Goal: Task Accomplishment & Management: Use online tool/utility

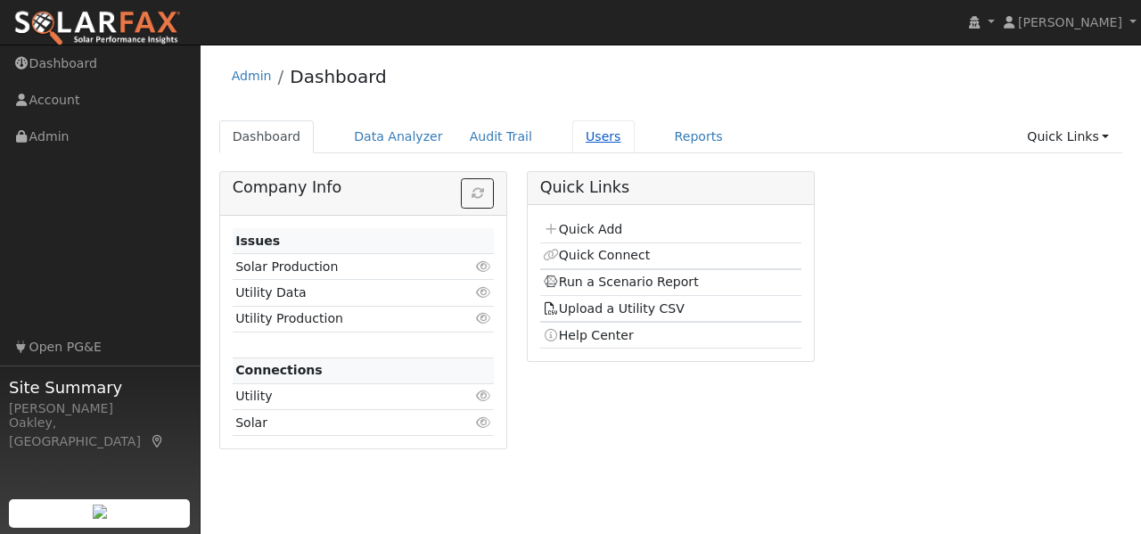
click at [573, 127] on link "Users" at bounding box center [603, 136] width 62 height 33
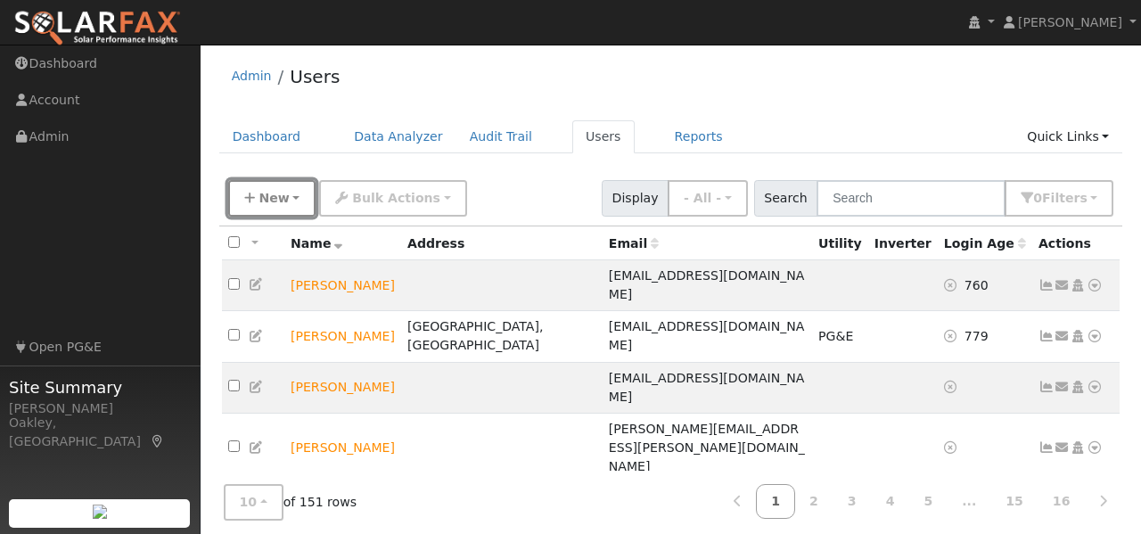
click at [276, 196] on span "New" at bounding box center [273, 198] width 30 height 14
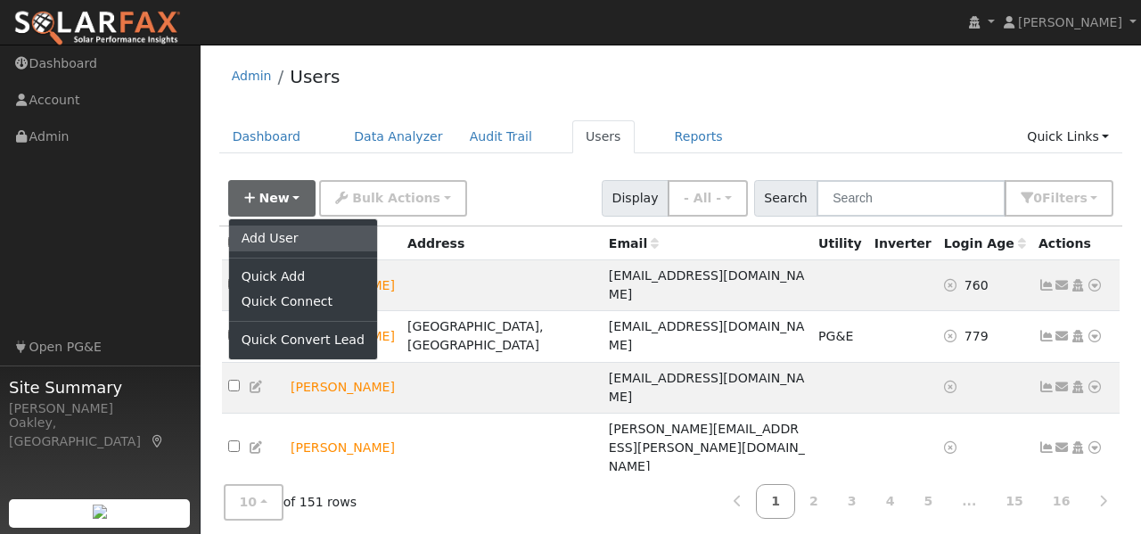
click at [262, 236] on link "Add User" at bounding box center [303, 237] width 148 height 25
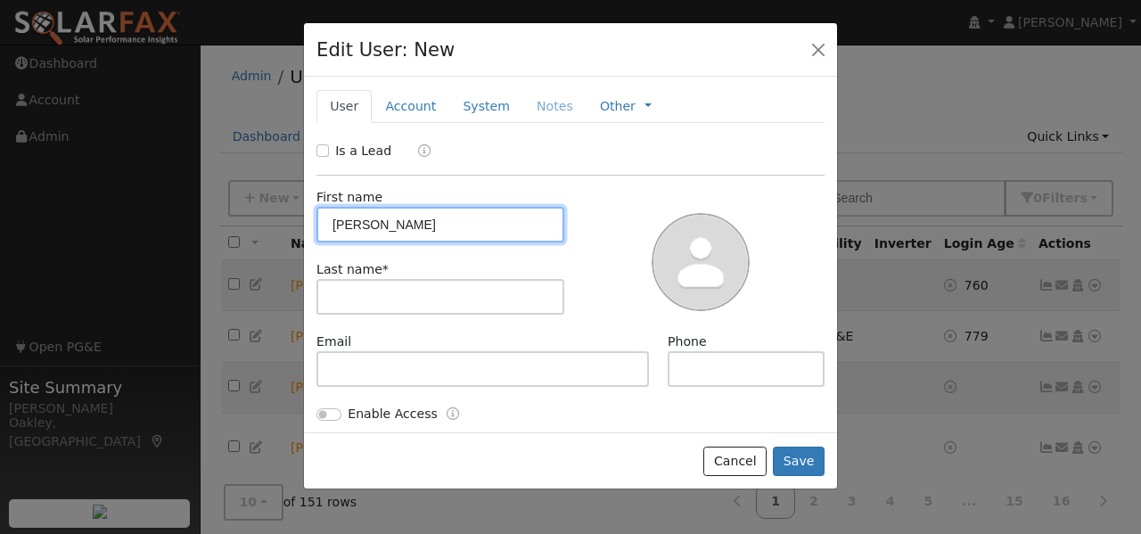
type input "Gary"
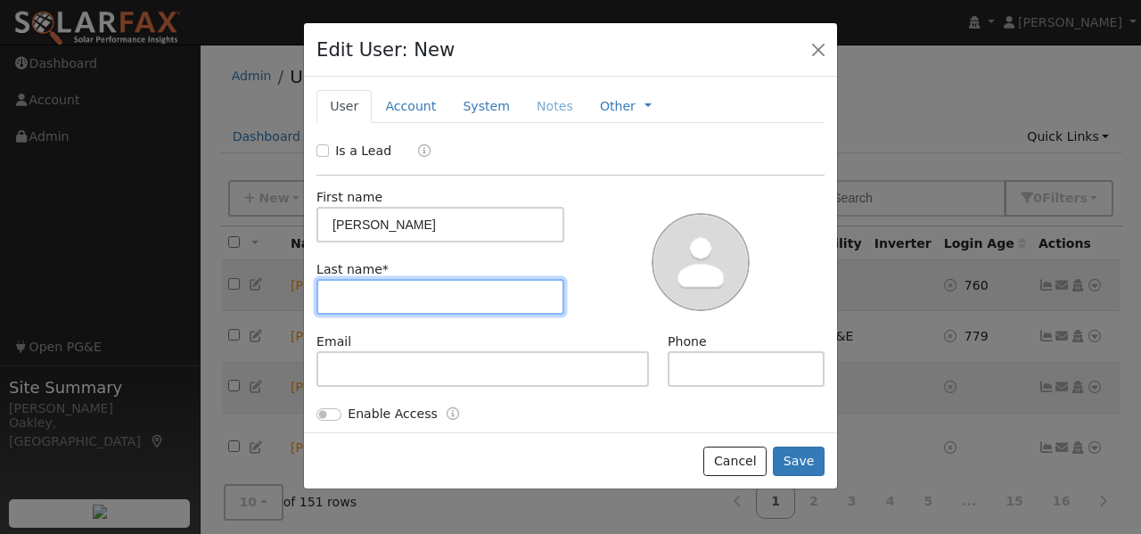
click at [389, 288] on input "text" at bounding box center [440, 297] width 248 height 36
type input "furlong"
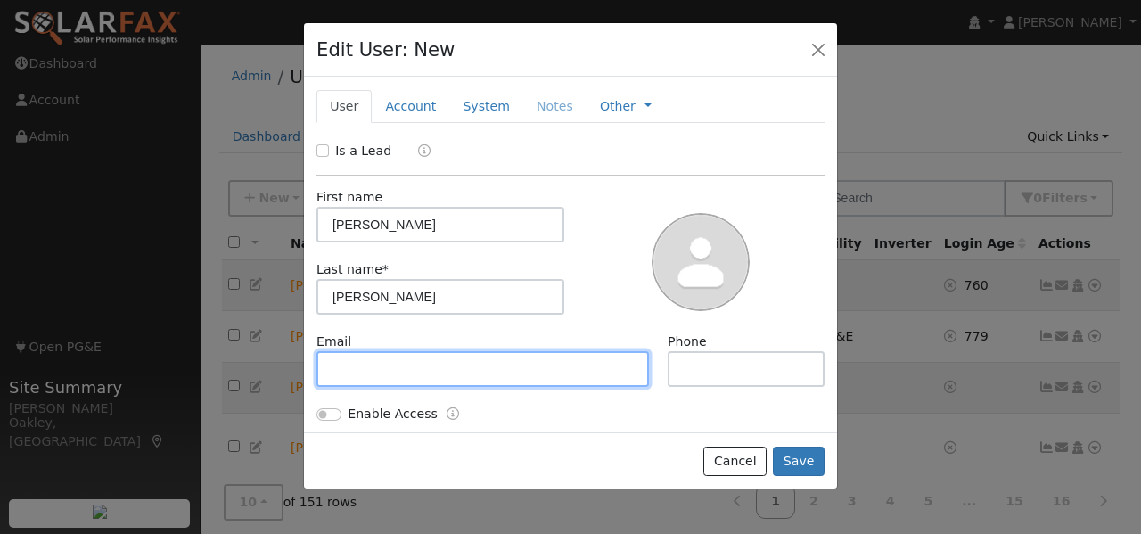
click at [413, 378] on input "text" at bounding box center [482, 369] width 332 height 36
type input "lignacio@coolearthsolar.com"
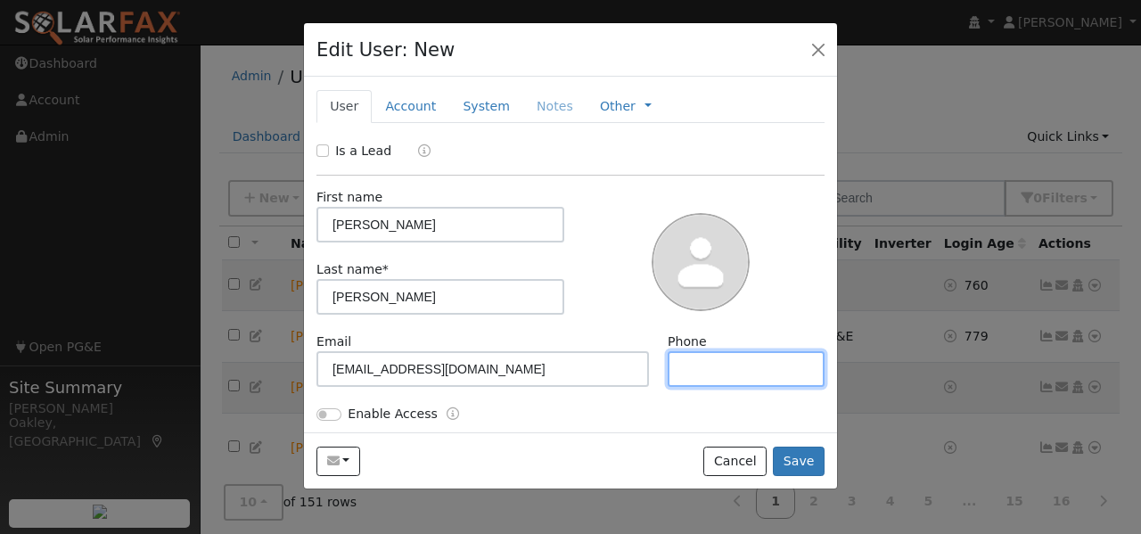
click at [701, 369] on input "text" at bounding box center [746, 369] width 157 height 36
type input "5104141919"
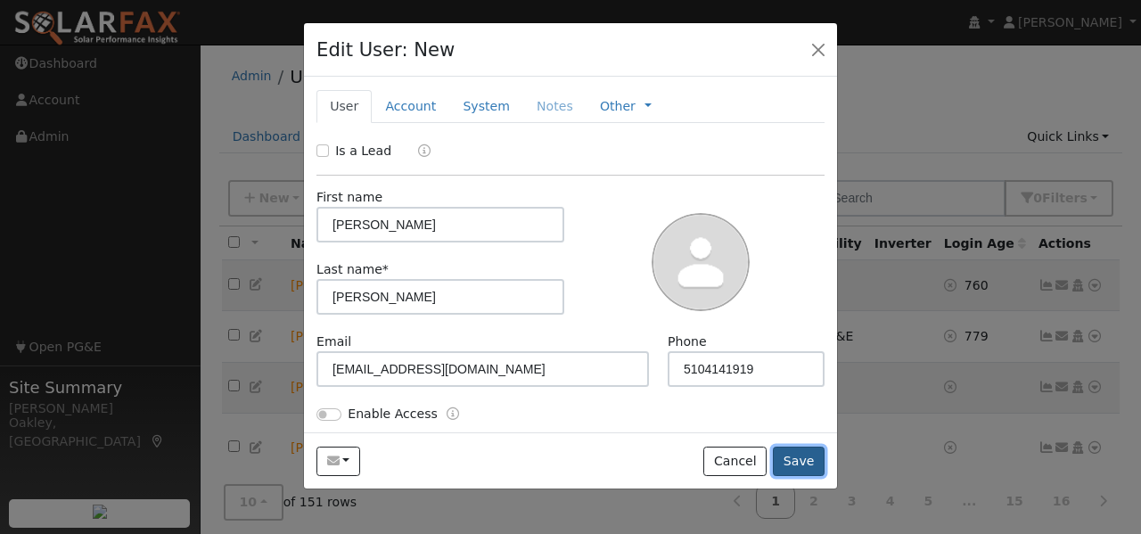
click at [799, 460] on button "Save" at bounding box center [799, 462] width 52 height 30
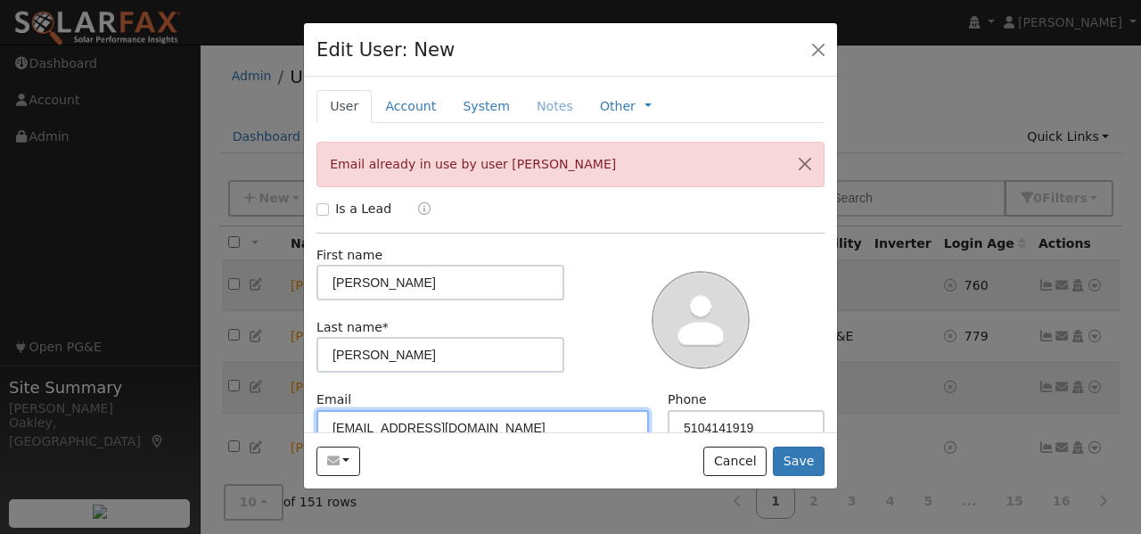
drag, startPoint x: 518, startPoint y: 427, endPoint x: 235, endPoint y: 402, distance: 283.6
click at [0, 0] on div "Edit User: New Select an Ac... New Account Nickname Cancel Create Are you sure …" at bounding box center [0, 0] width 0 height 0
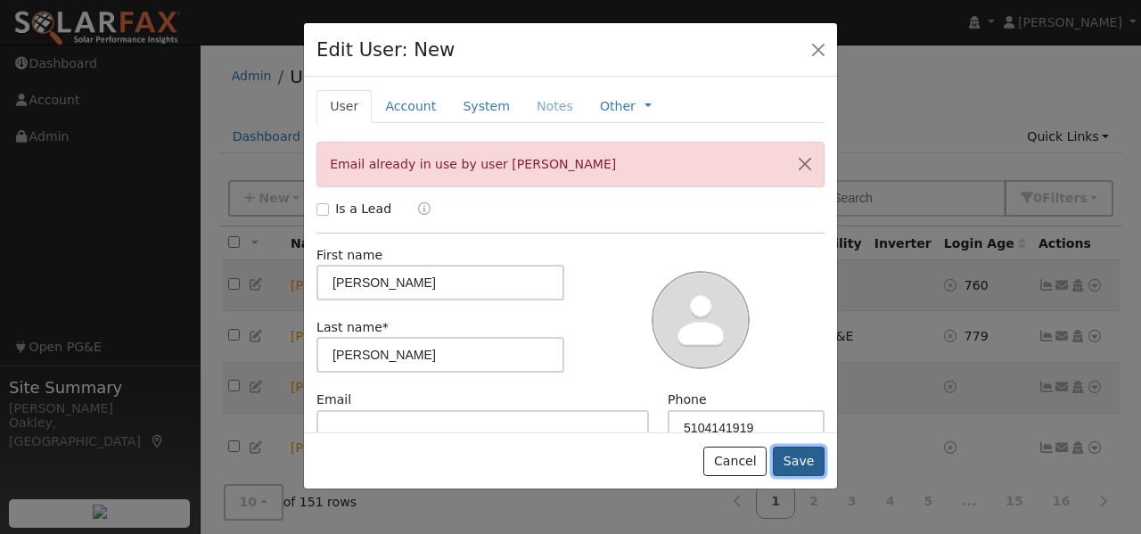
click at [802, 466] on button "Save" at bounding box center [799, 462] width 52 height 30
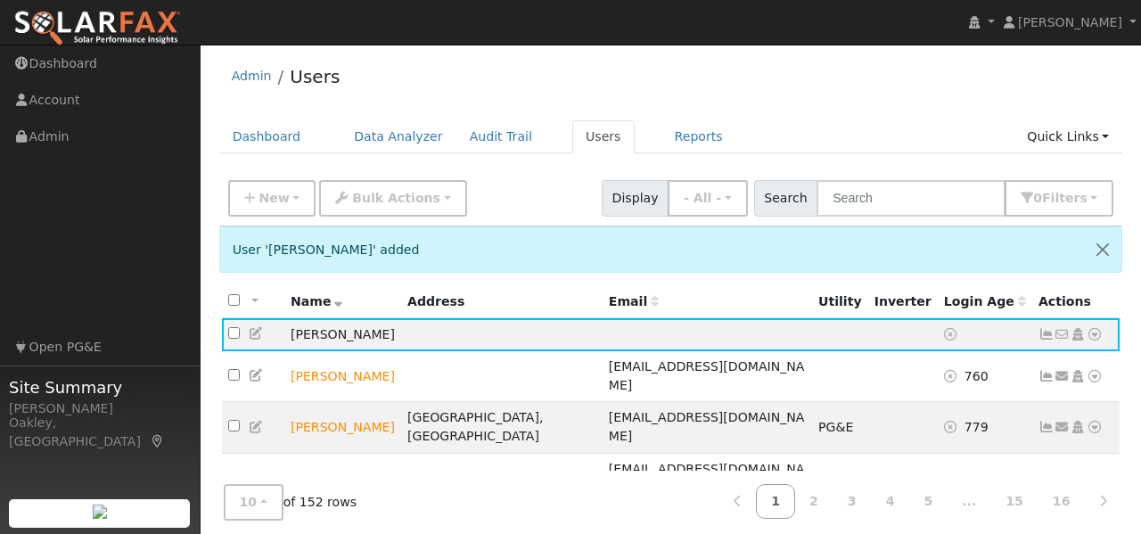
scroll to position [5, 0]
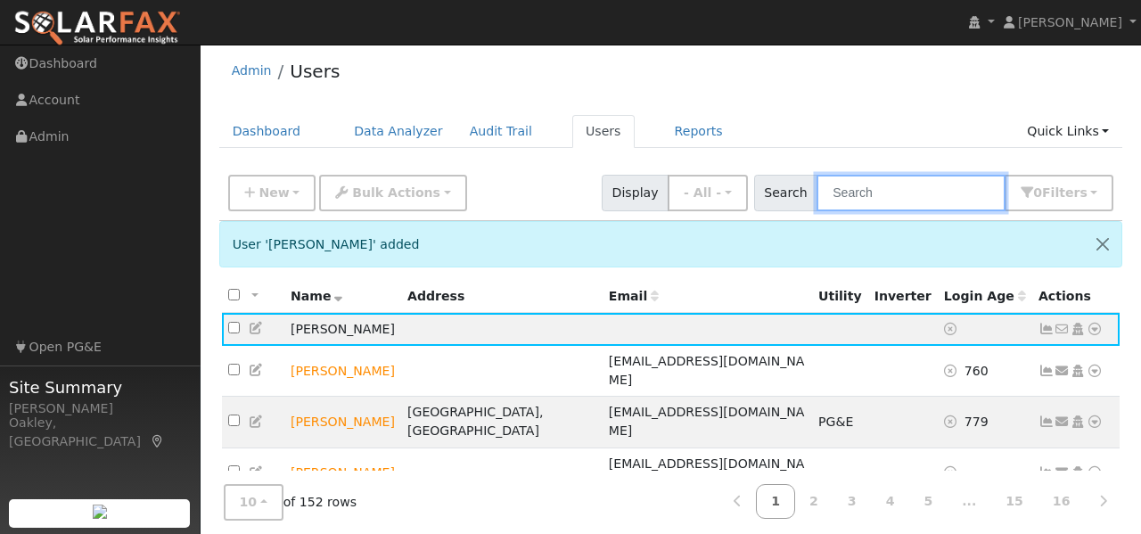
click at [879, 203] on input "text" at bounding box center [910, 193] width 189 height 37
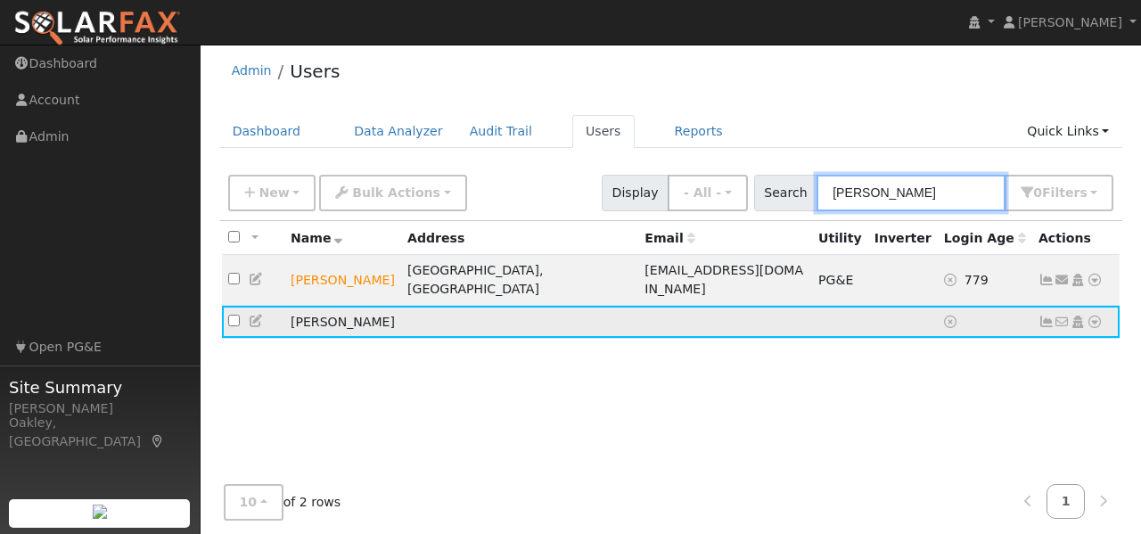
type input "gary"
click at [1097, 316] on icon at bounding box center [1094, 322] width 16 height 12
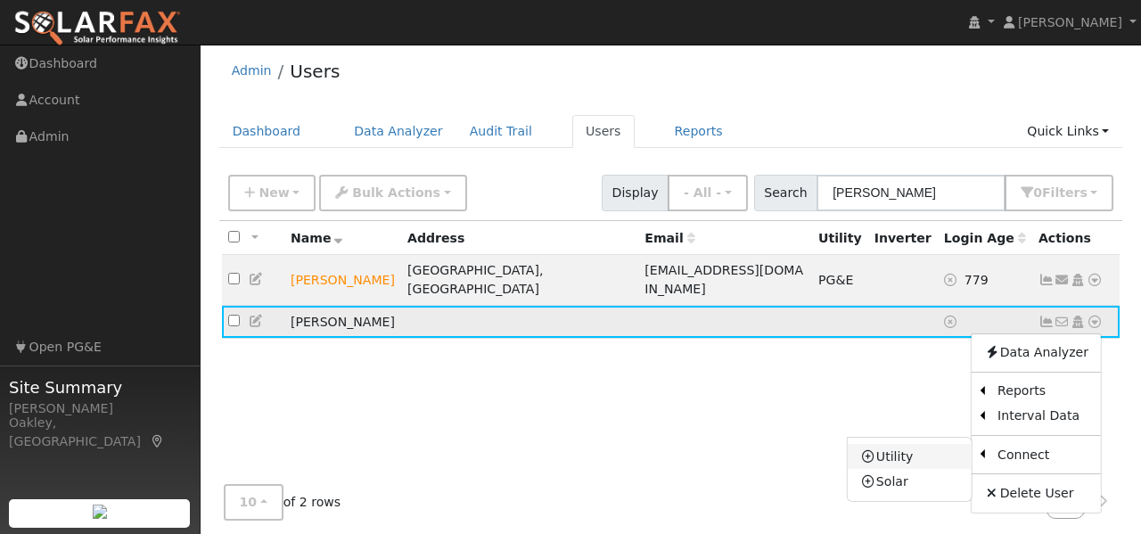
click at [921, 447] on link "Utility" at bounding box center [910, 456] width 124 height 25
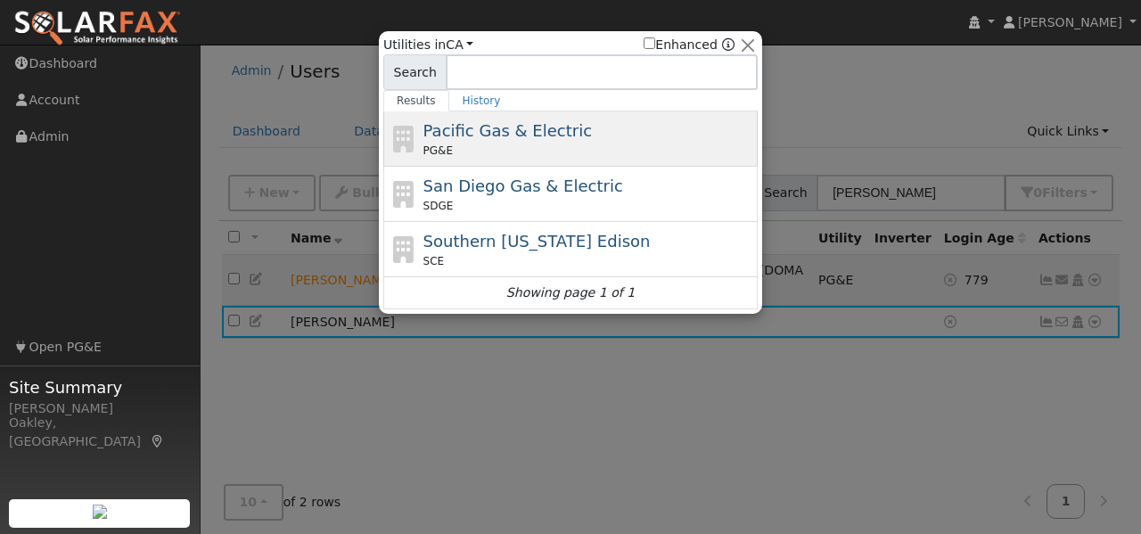
click at [632, 144] on div "PG&E" at bounding box center [588, 151] width 331 height 16
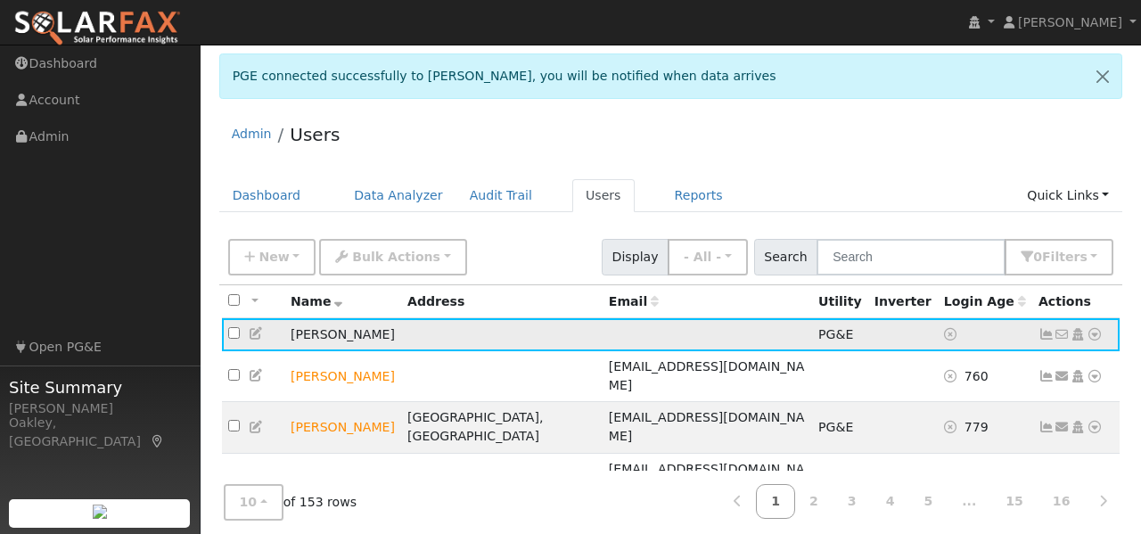
click at [1094, 329] on icon at bounding box center [1094, 334] width 16 height 12
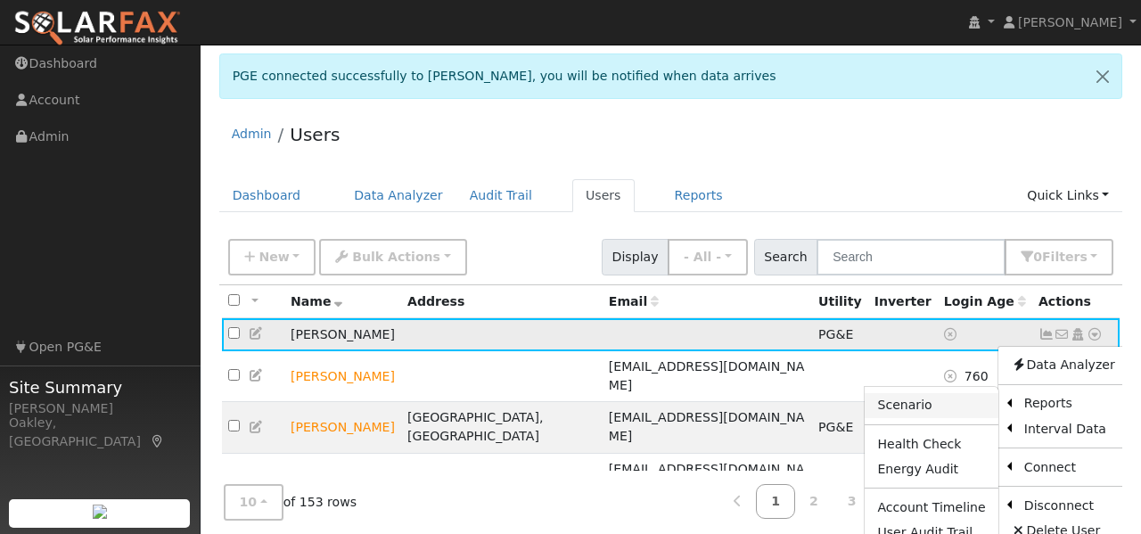
click at [945, 407] on link "Scenario" at bounding box center [931, 405] width 133 height 25
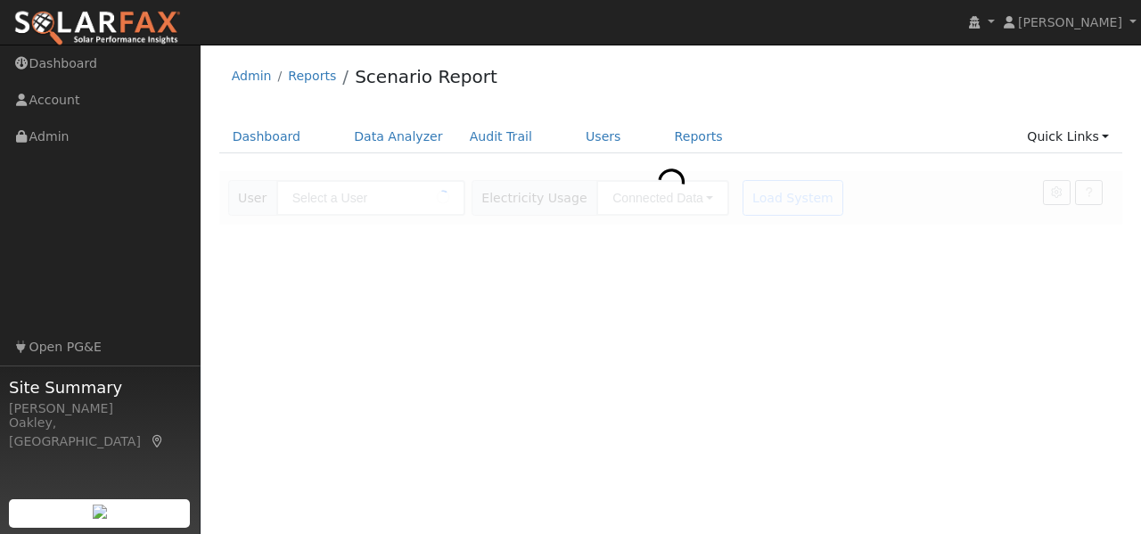
type input "Gary furlong"
type input "Pacific Gas & Electric"
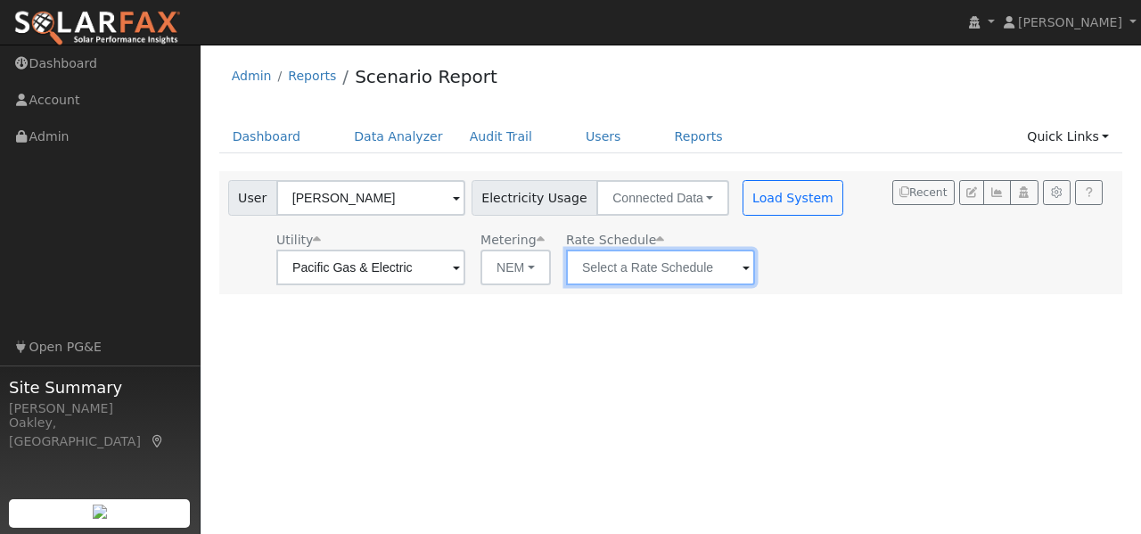
click at [465, 282] on input "text" at bounding box center [370, 268] width 189 height 36
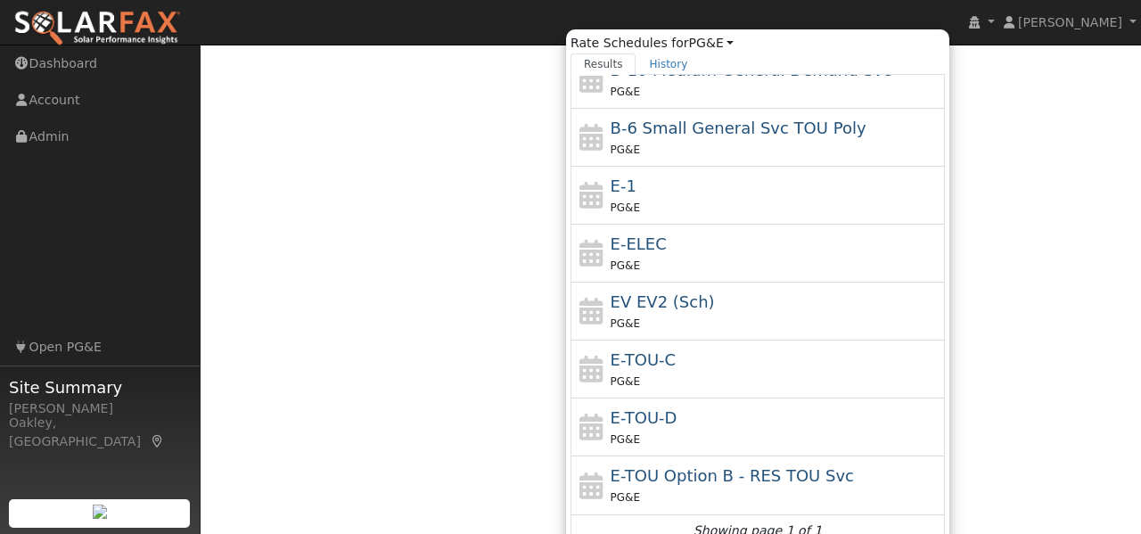
scroll to position [262, 0]
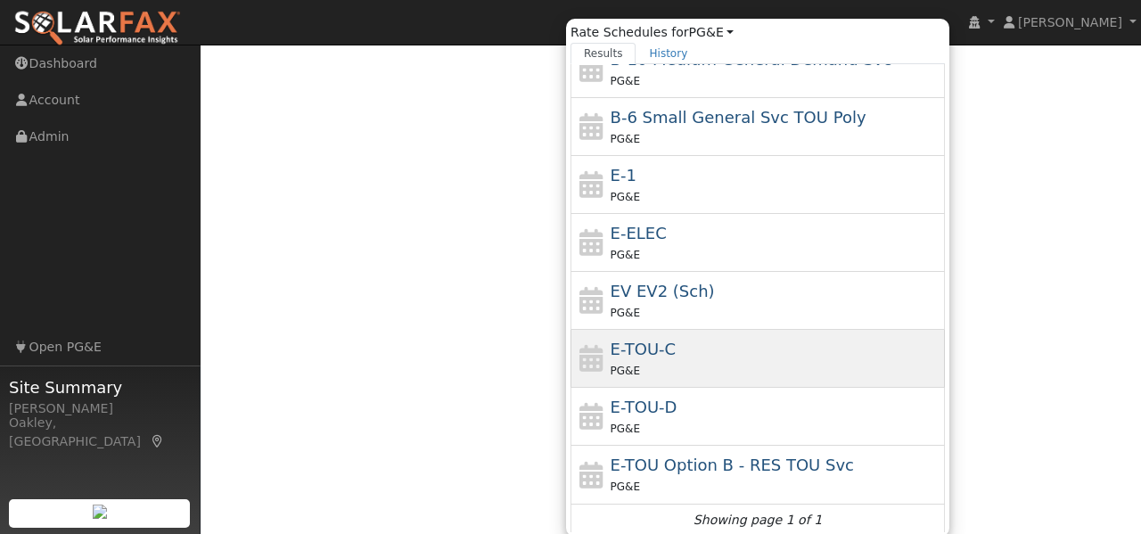
click at [705, 363] on div "PG&E" at bounding box center [776, 370] width 331 height 19
type input "E-TOU-C"
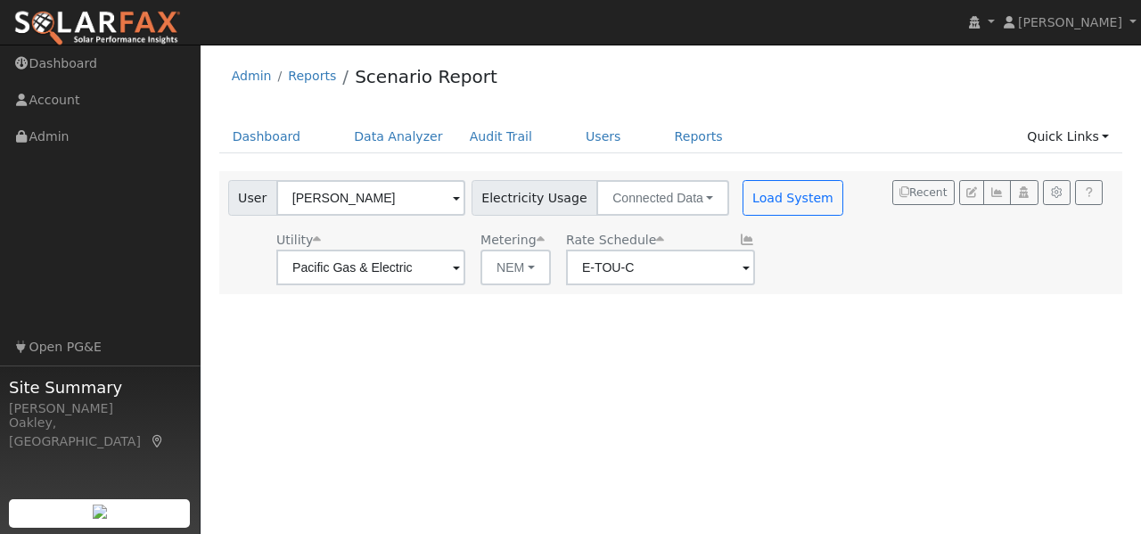
scroll to position [0, 0]
click at [705, 202] on button "Connected Data" at bounding box center [662, 198] width 133 height 36
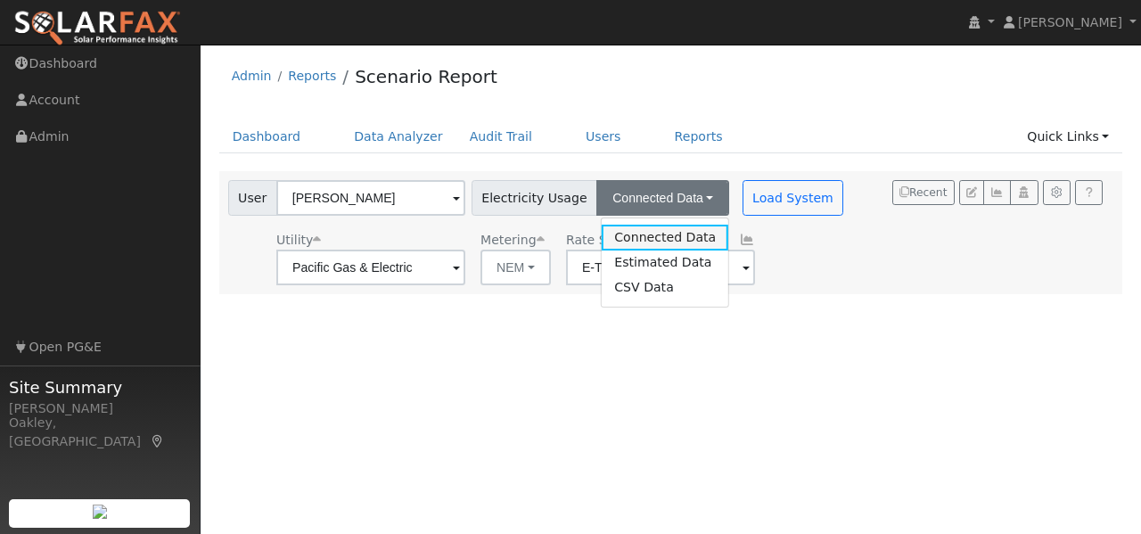
click at [688, 226] on link "Connected Data" at bounding box center [665, 237] width 127 height 25
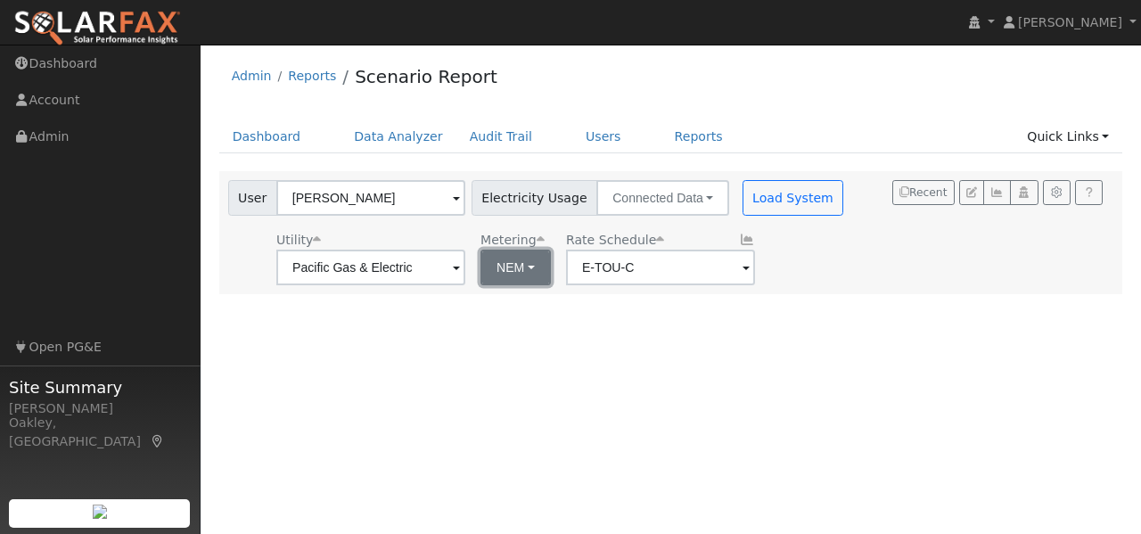
click at [543, 265] on button "NEM" at bounding box center [515, 268] width 70 height 36
click at [537, 299] on link "NEM" at bounding box center [559, 306] width 124 height 25
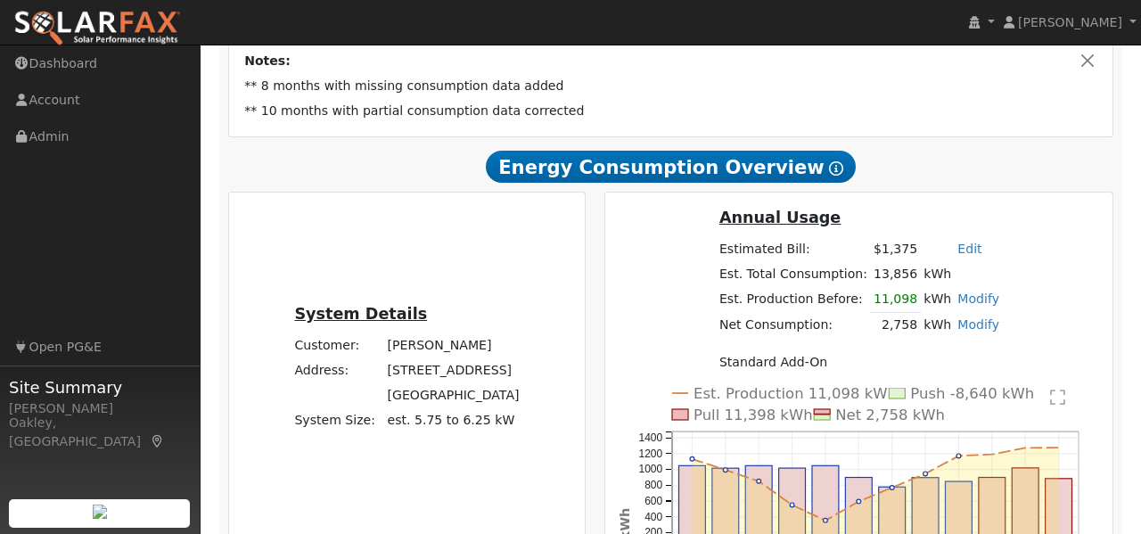
scroll to position [589, 0]
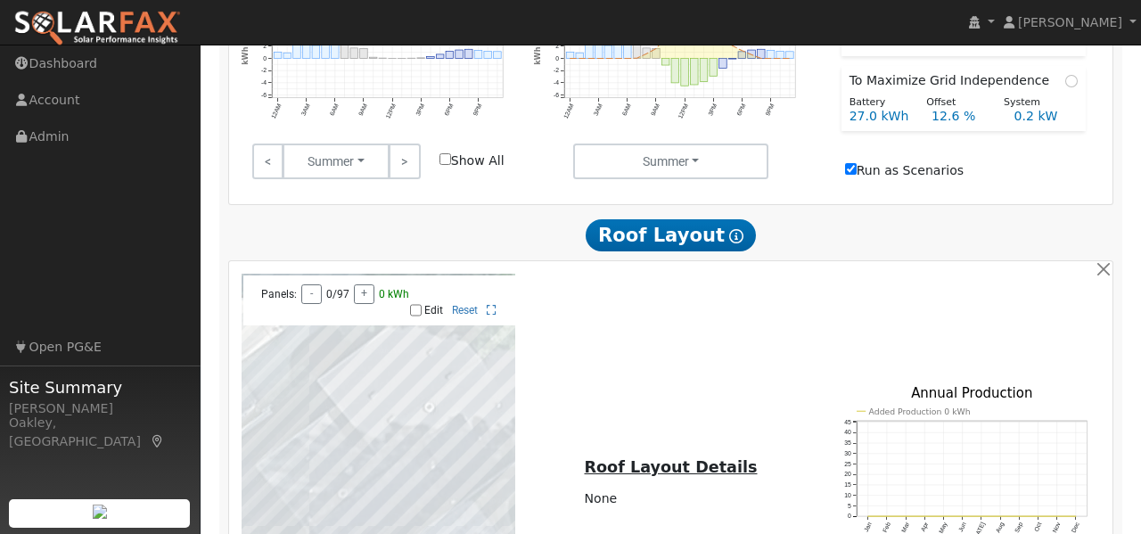
scroll to position [1578, 0]
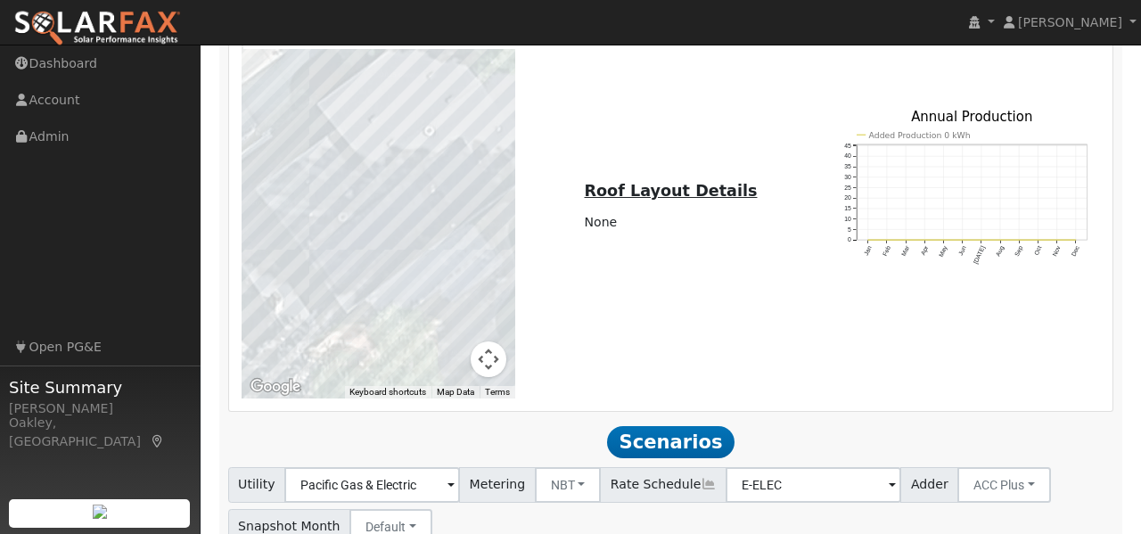
scroll to position [1679, 0]
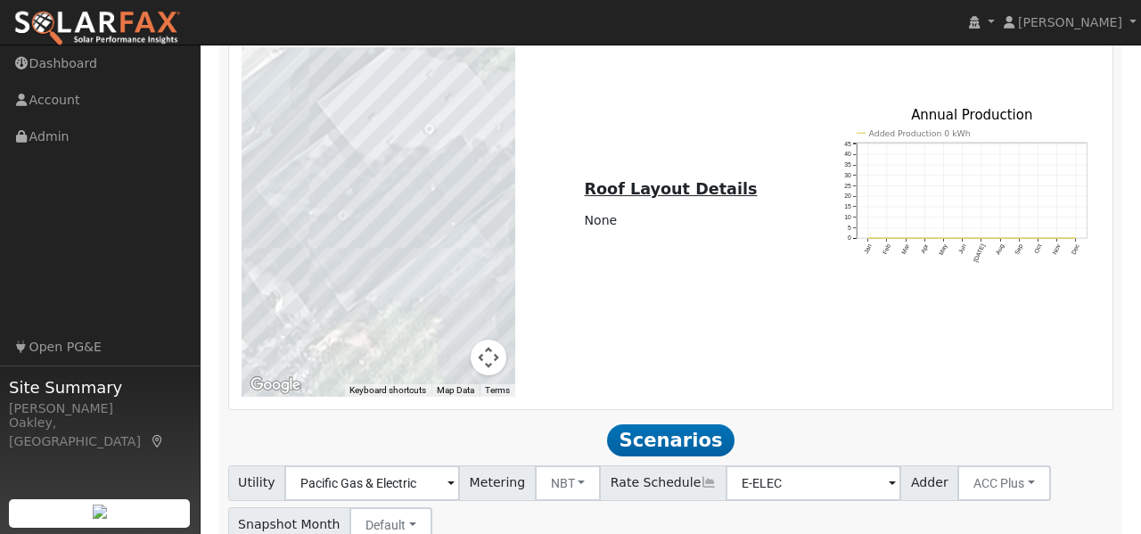
checkbox input "true"
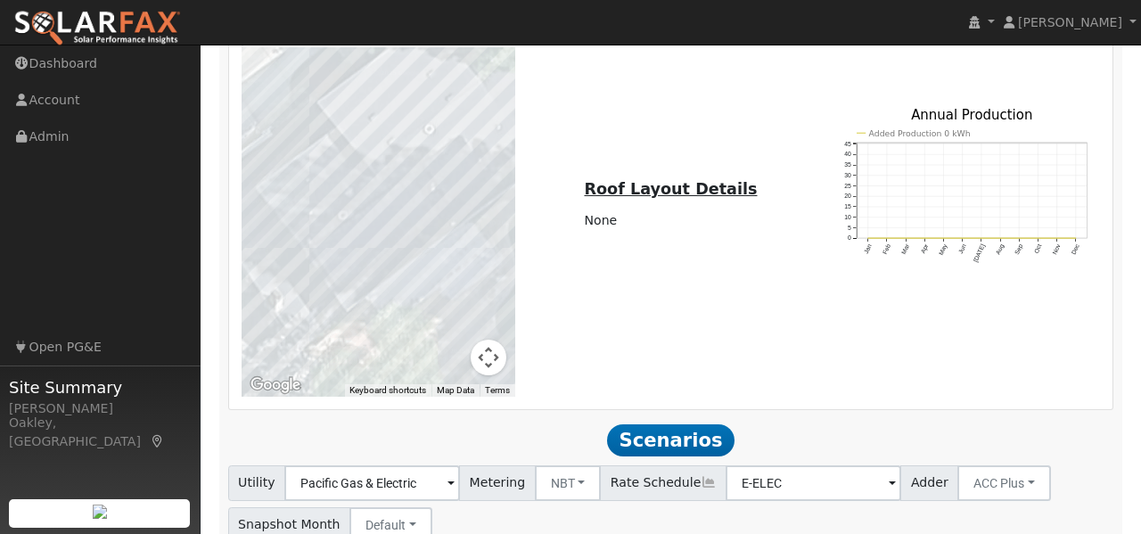
type input "1"
type input "120"
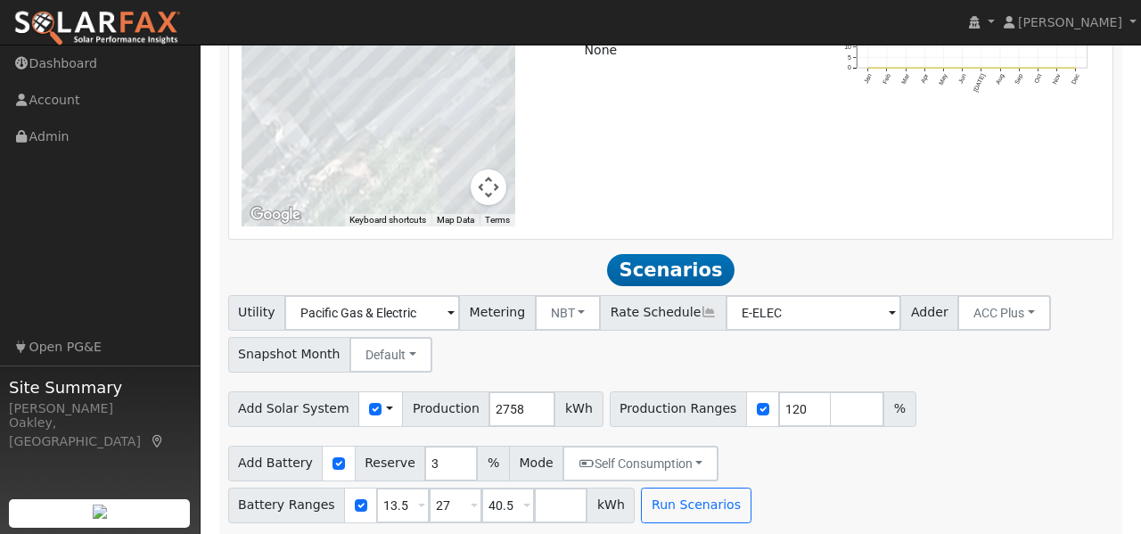
scroll to position [1851, 0]
click at [332, 455] on input "checkbox" at bounding box center [338, 461] width 12 height 12
checkbox input "false"
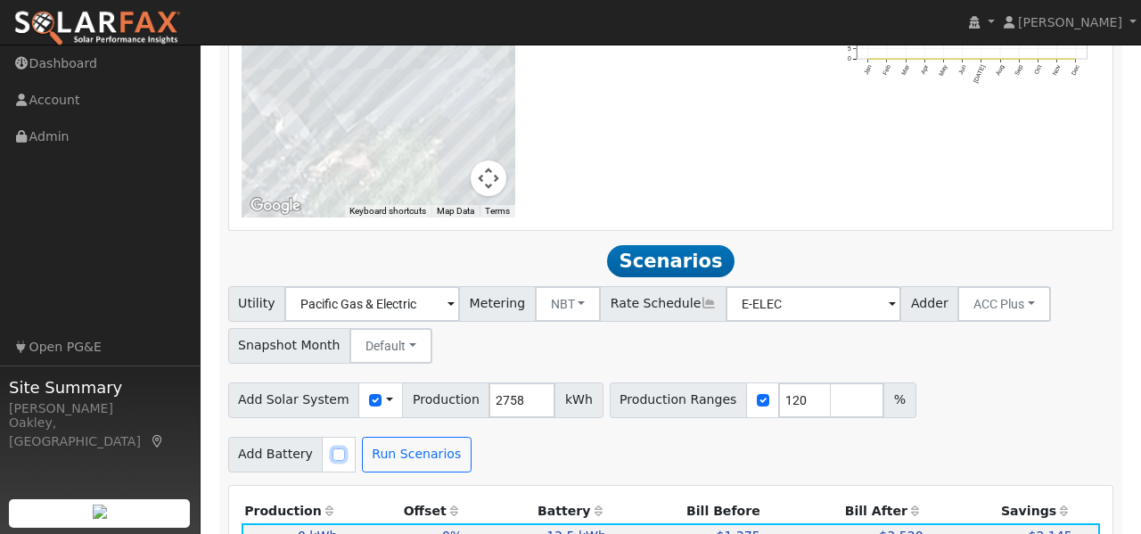
scroll to position [1709, 0]
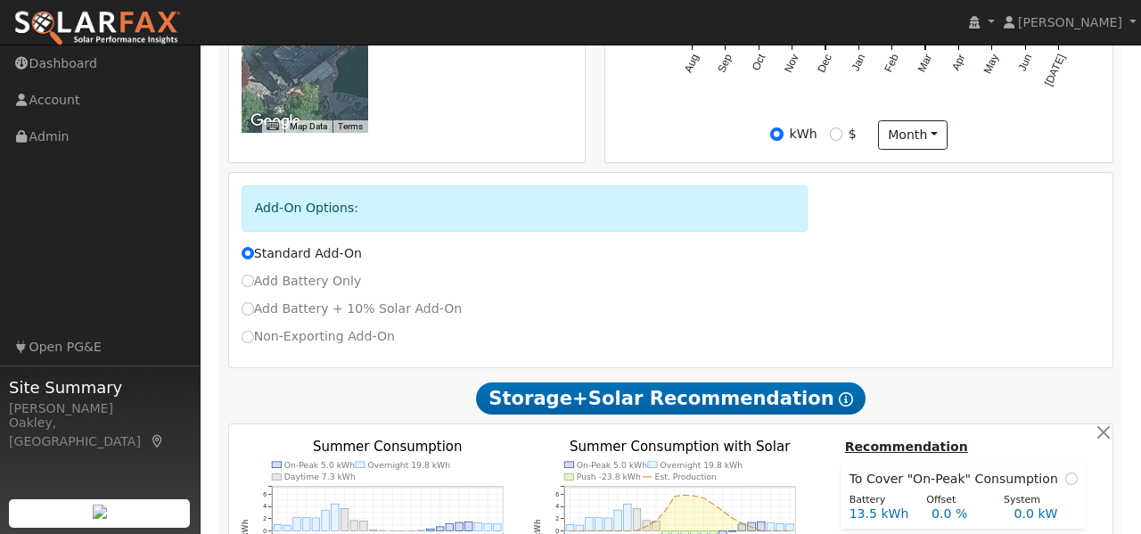
scroll to position [936, 0]
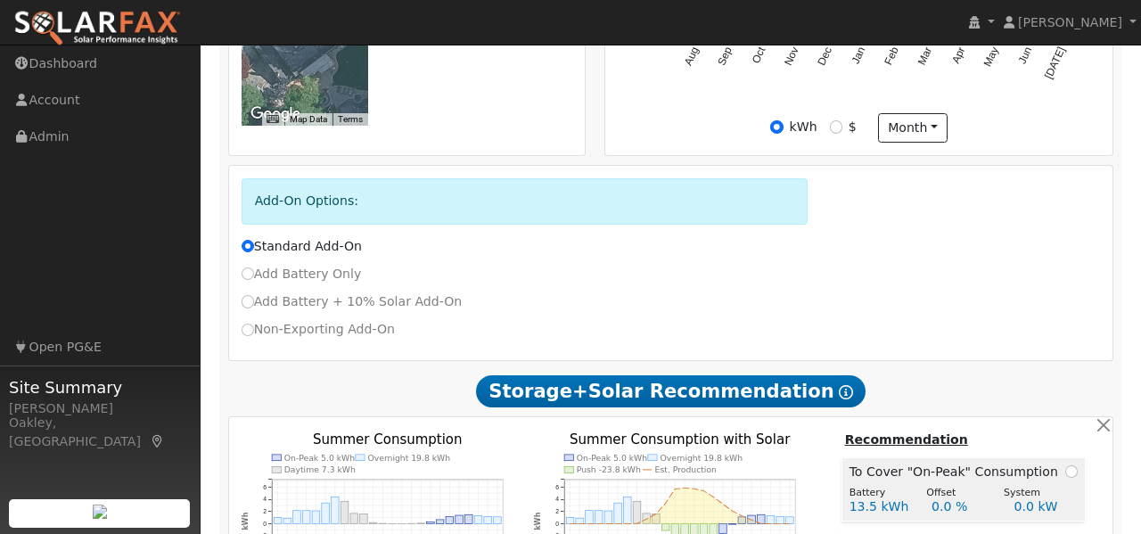
click at [1066, 463] on span at bounding box center [1071, 472] width 12 height 19
radio input "true"
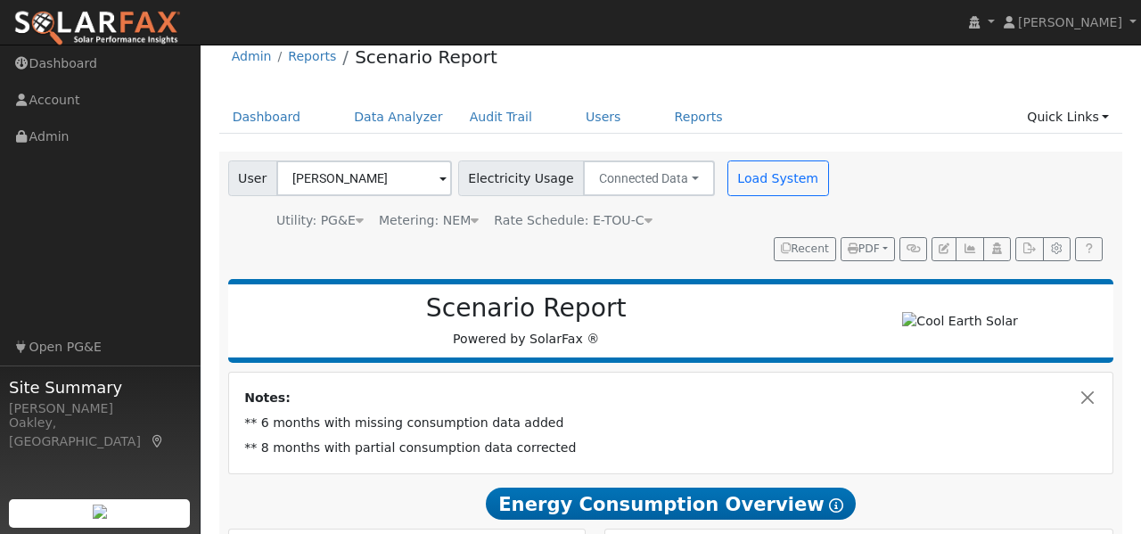
scroll to position [0, 0]
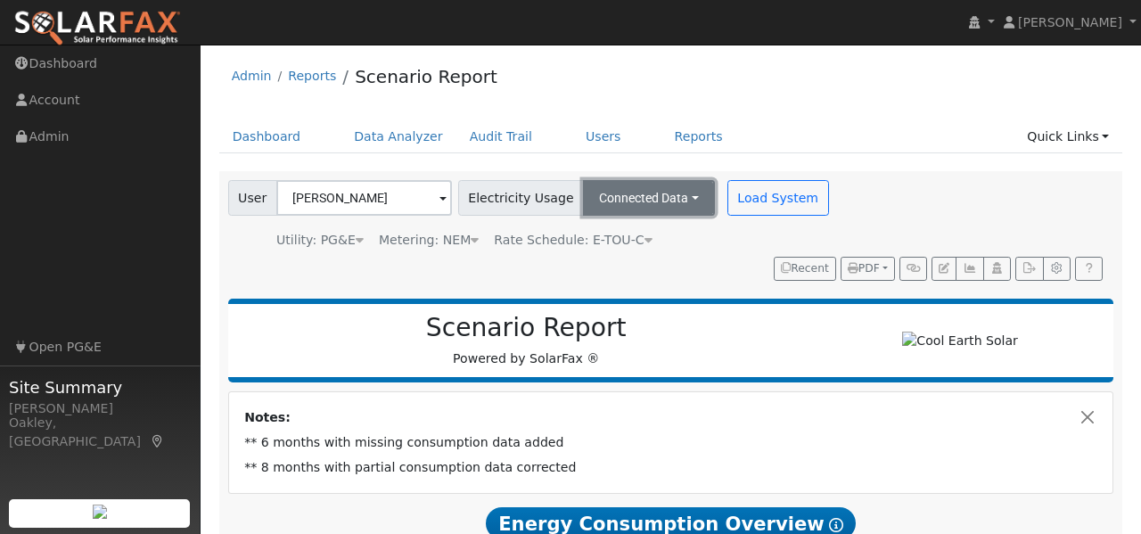
click at [676, 197] on button "Connected Data" at bounding box center [649, 198] width 132 height 36
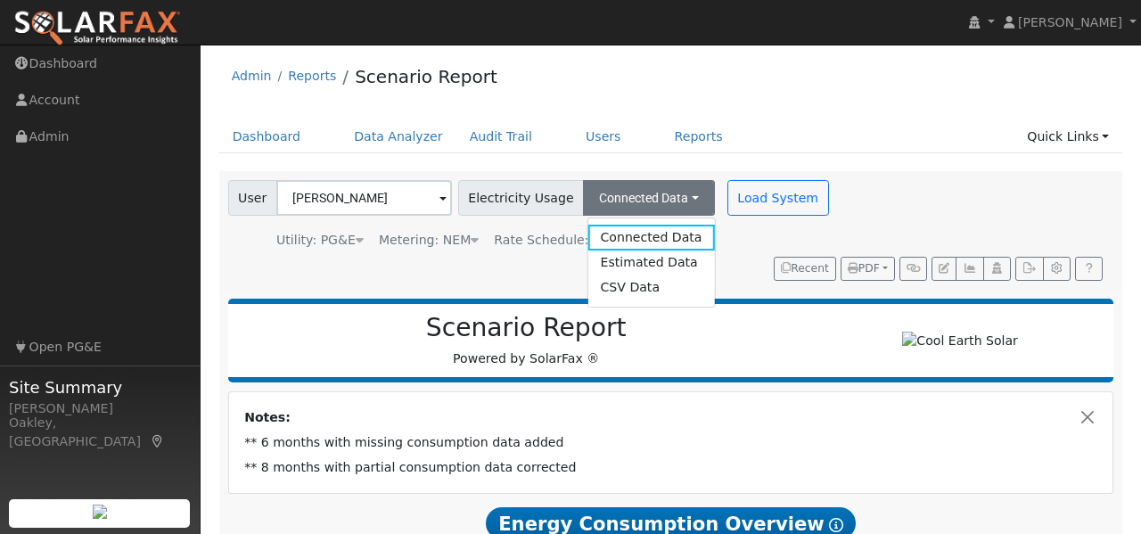
click at [725, 245] on div "Utility: PG&E Pacific Gas & Electric Metering: NEM NEM NEM NBT Rate Schedule: E…" at bounding box center [530, 237] width 611 height 25
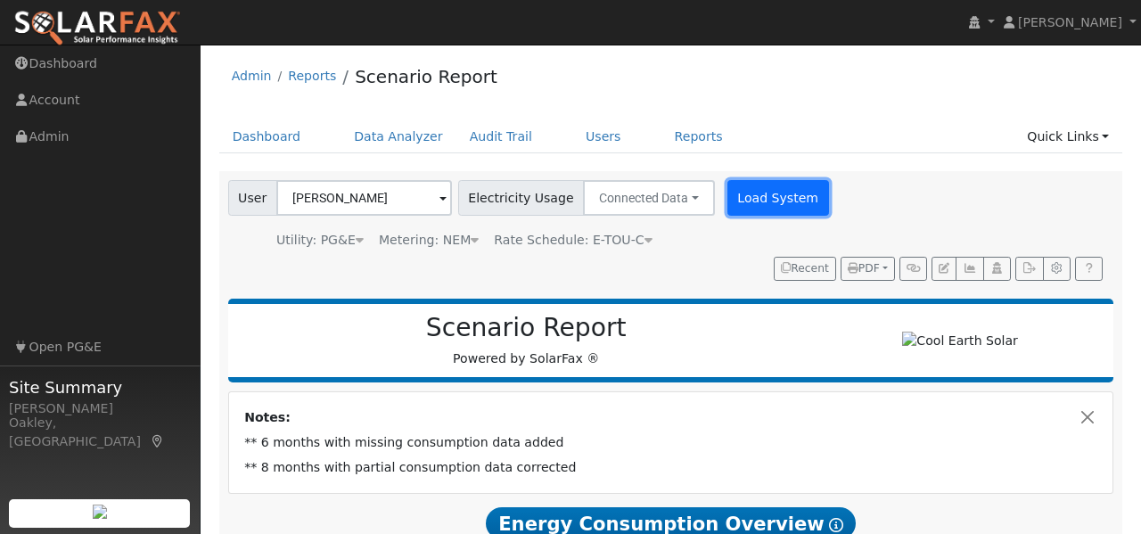
click at [750, 203] on button "Load System" at bounding box center [778, 198] width 102 height 36
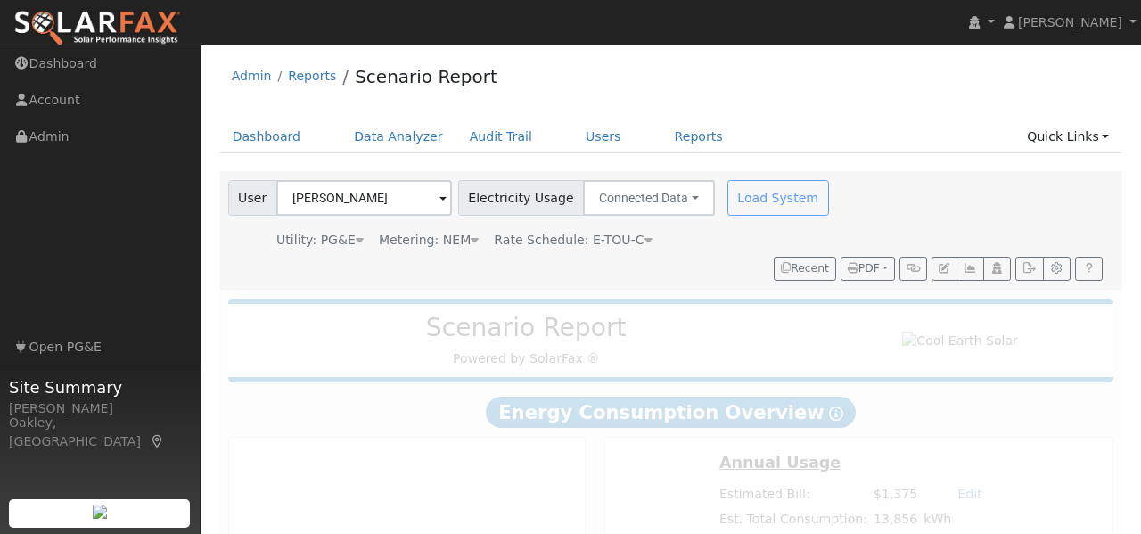
radio input "true"
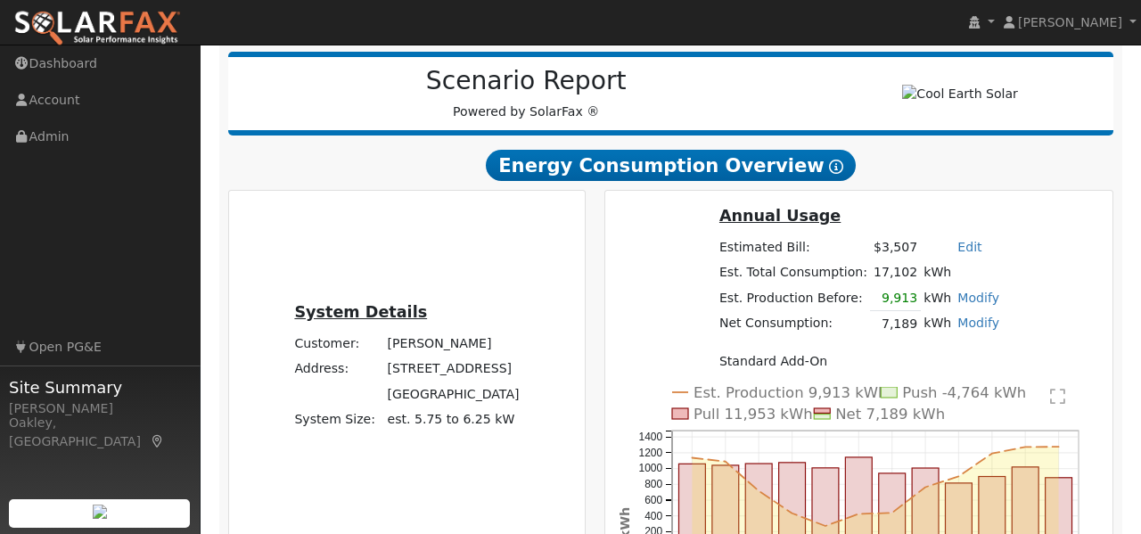
scroll to position [248, 0]
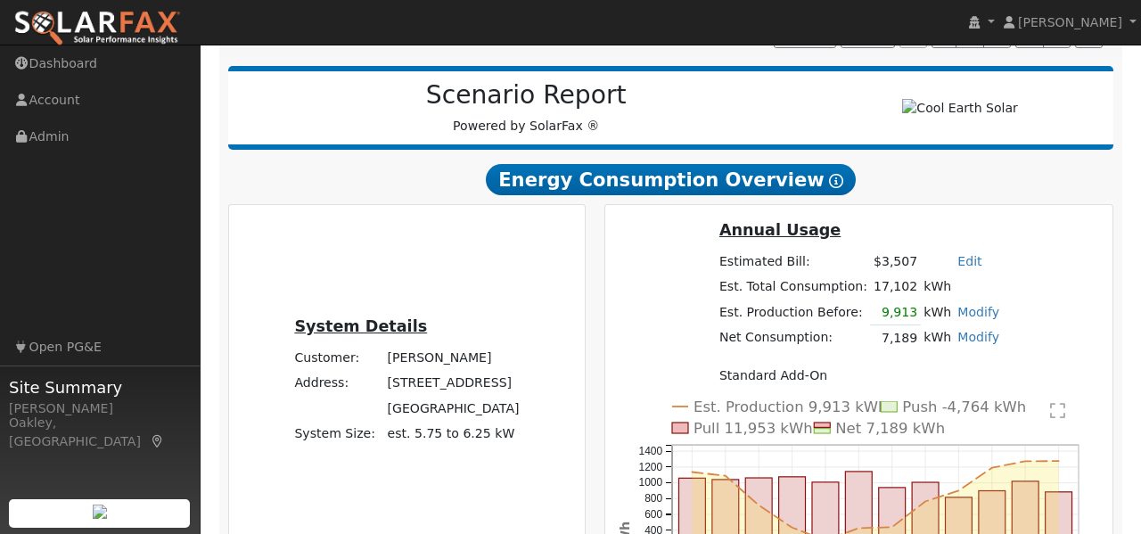
scroll to position [232, 0]
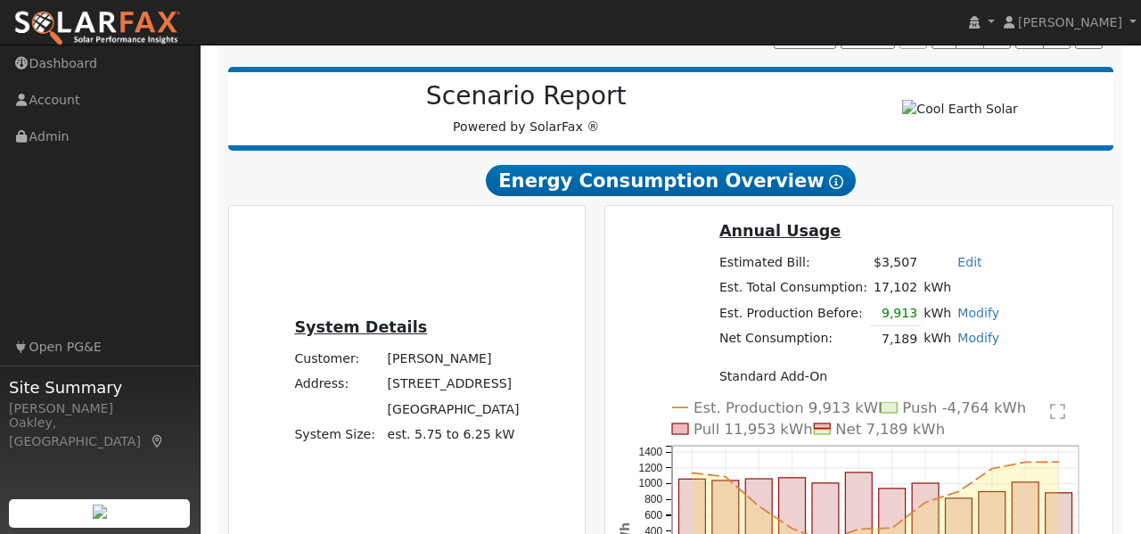
click at [957, 267] on link "Edit" at bounding box center [969, 262] width 24 height 14
click at [754, 389] on td "Standard Add-On" at bounding box center [859, 376] width 286 height 25
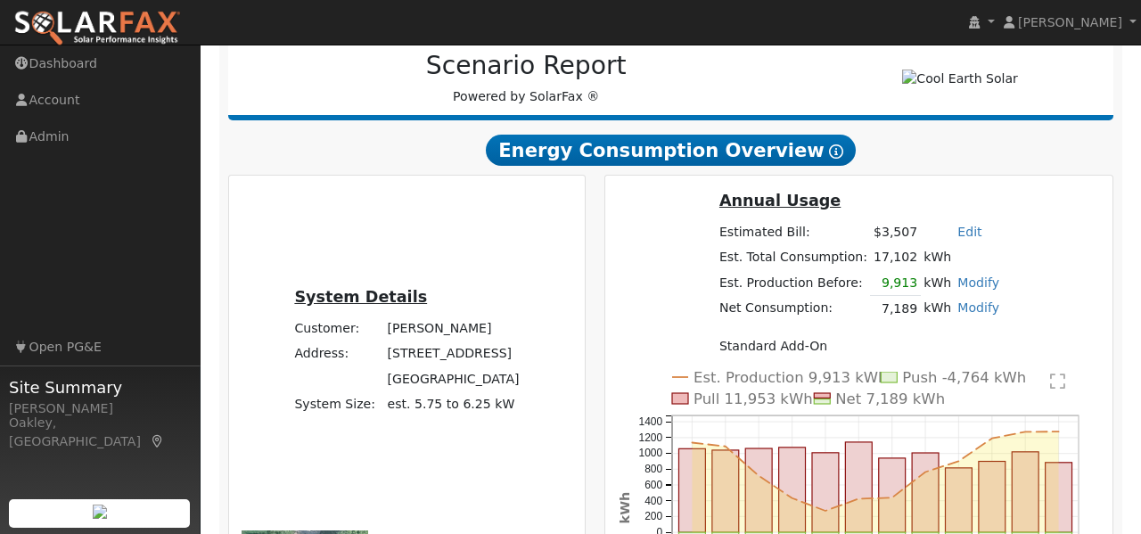
scroll to position [479, 0]
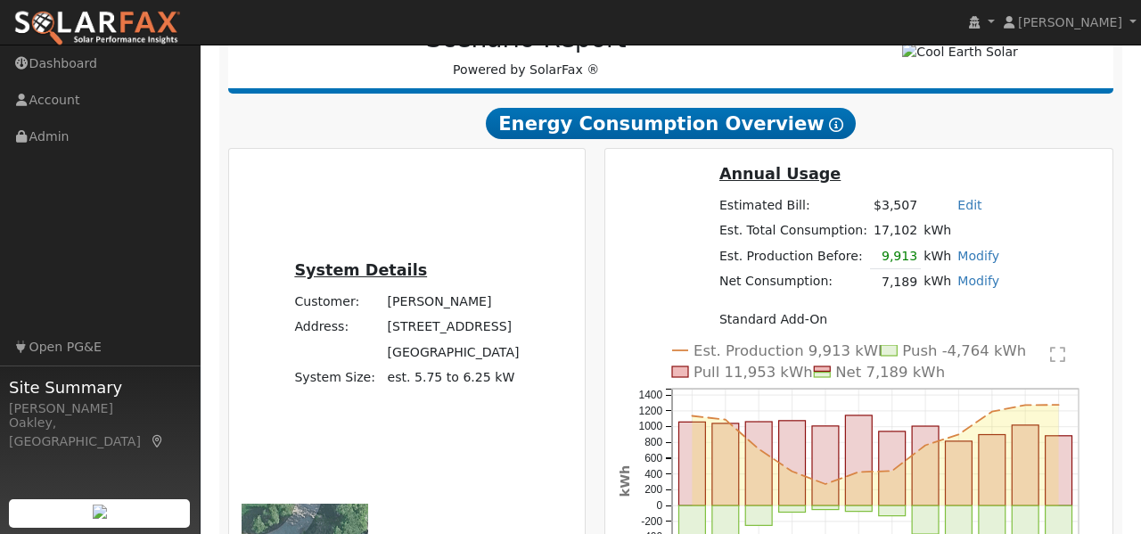
scroll to position [282, 0]
